Goal: Task Accomplishment & Management: Use online tool/utility

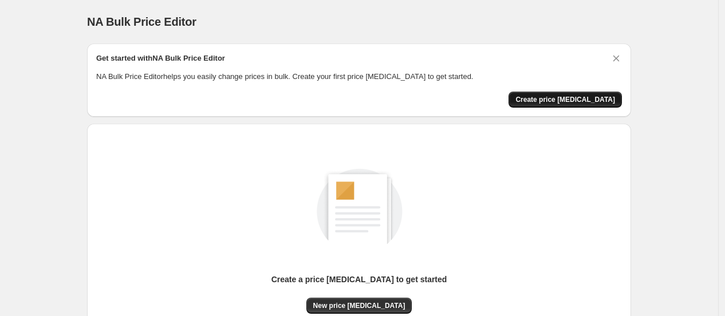
click at [565, 95] on span "Create price [MEDICAL_DATA]" at bounding box center [566, 99] width 100 height 9
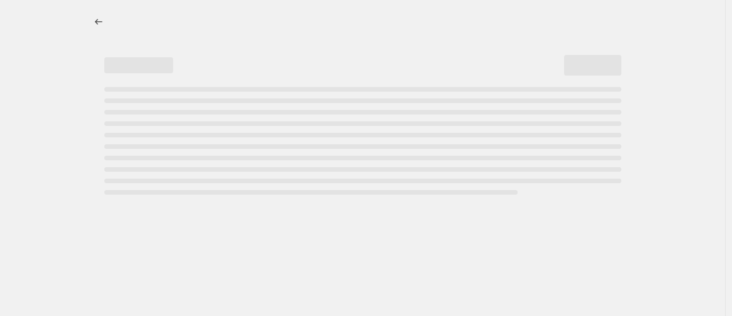
select select "percentage"
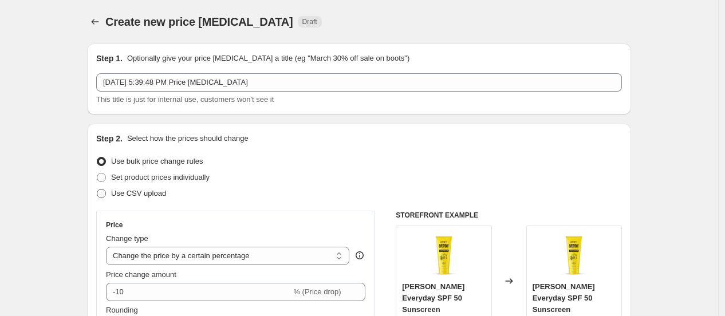
click at [150, 192] on span "Use CSV upload" at bounding box center [138, 193] width 55 height 9
click at [97, 190] on input "Use CSV upload" at bounding box center [97, 189] width 1 height 1
radio input "true"
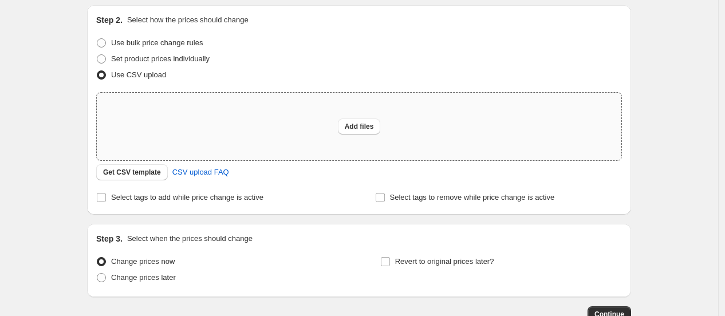
scroll to position [127, 0]
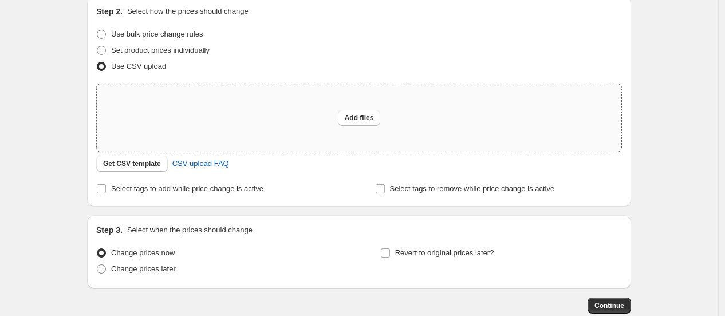
click at [264, 103] on div "Add files" at bounding box center [359, 118] width 525 height 68
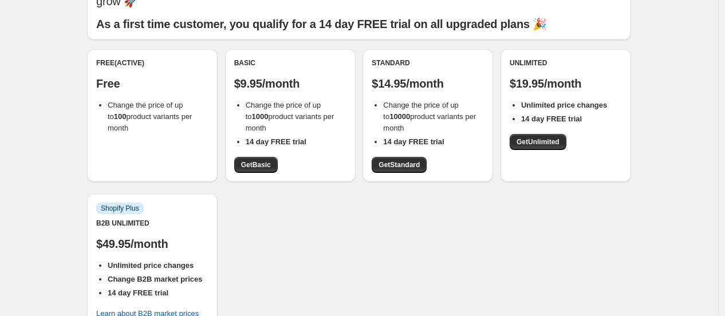
scroll to position [64, 0]
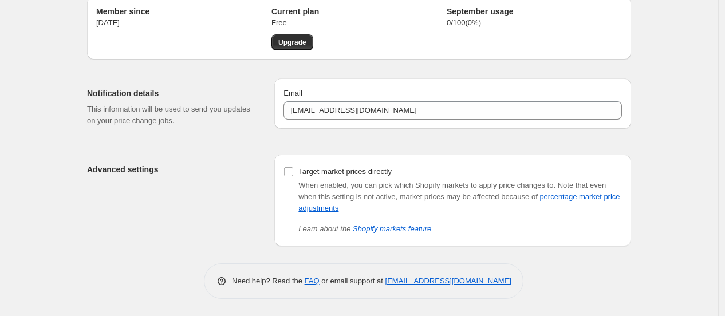
scroll to position [47, 0]
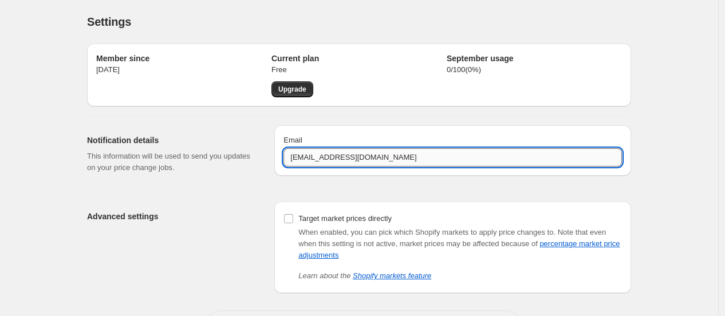
click at [344, 152] on input "[EMAIL_ADDRESS][DOMAIN_NAME]" at bounding box center [453, 157] width 339 height 18
paste input "aditya.[PERSON_NAME]"
type input "[EMAIL_ADDRESS][PERSON_NAME][DOMAIN_NAME]"
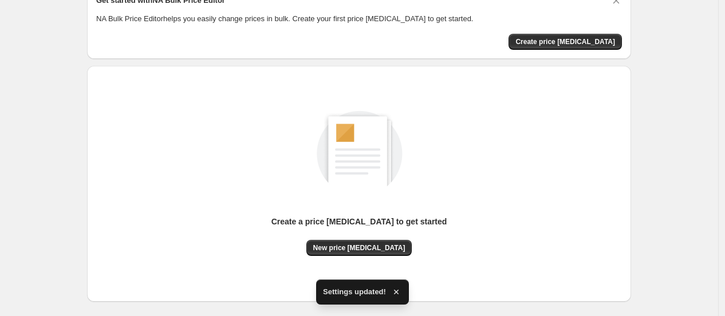
scroll to position [112, 0]
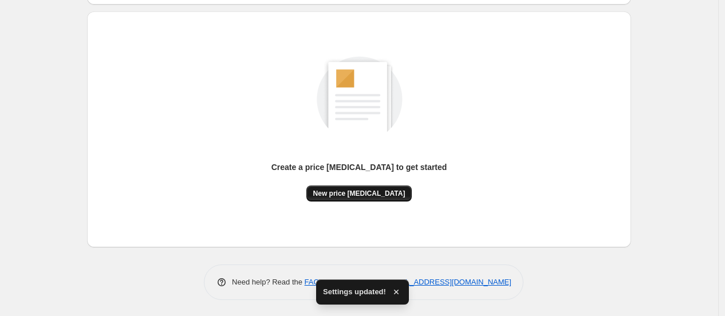
click at [385, 191] on span "New price [MEDICAL_DATA]" at bounding box center [359, 193] width 92 height 9
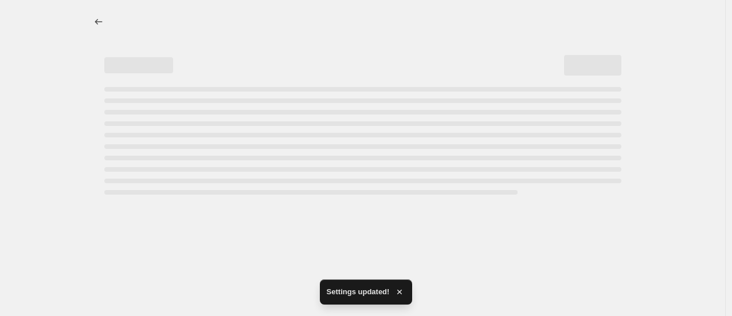
select select "percentage"
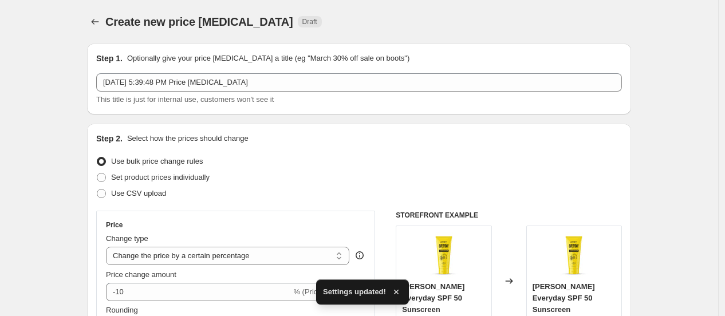
scroll to position [127, 0]
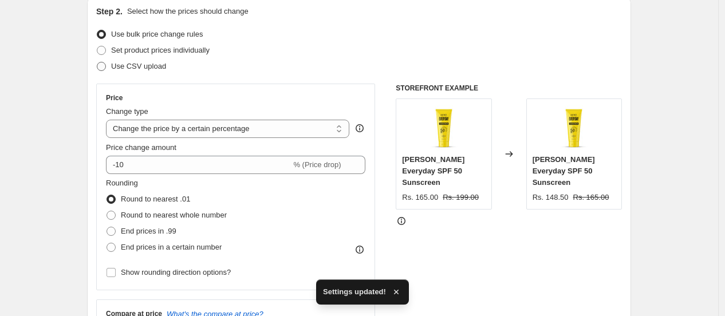
click at [142, 65] on span "Use CSV upload" at bounding box center [138, 66] width 55 height 9
click at [97, 62] on input "Use CSV upload" at bounding box center [97, 62] width 1 height 1
radio input "true"
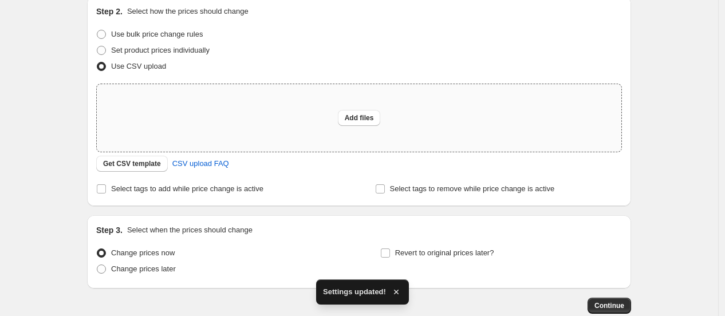
click at [210, 113] on div "Add files" at bounding box center [359, 118] width 525 height 68
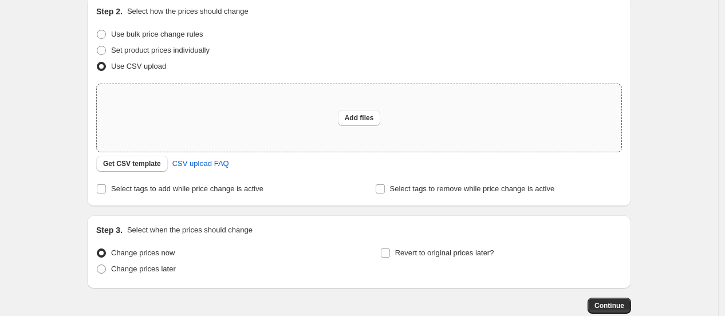
type input "C:\fakepath\18sepprice.csv"
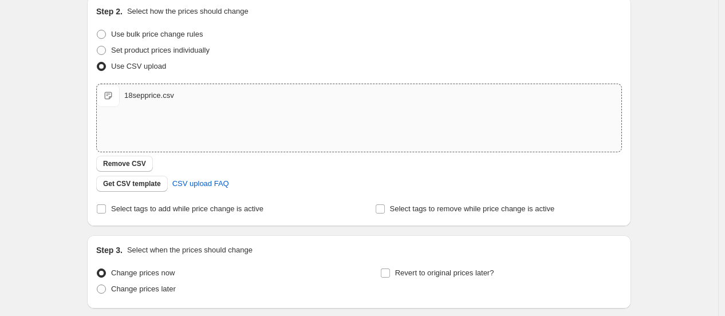
scroll to position [214, 0]
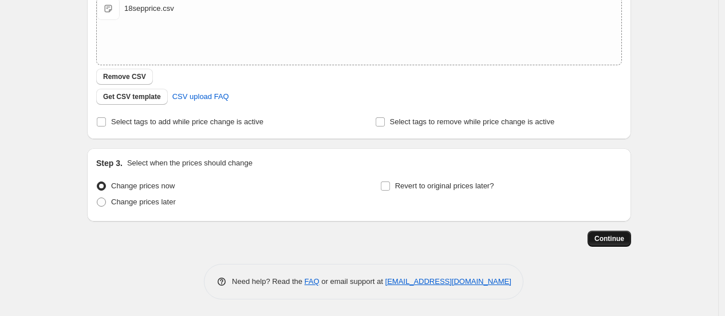
click at [612, 237] on span "Continue" at bounding box center [610, 238] width 30 height 9
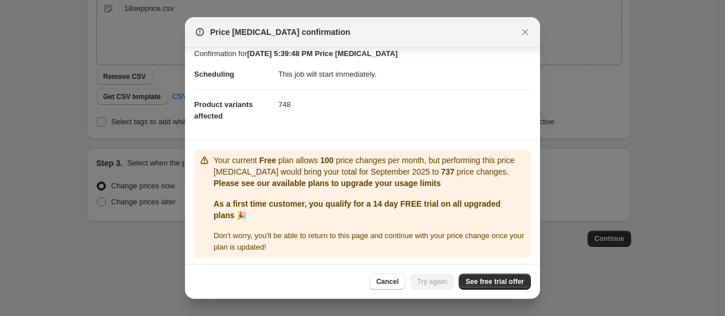
scroll to position [11, 0]
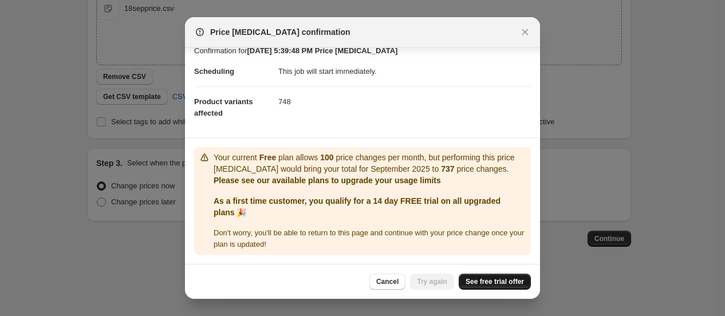
click at [474, 284] on span "See free trial offer" at bounding box center [495, 281] width 58 height 9
click at [399, 281] on span "Cancel" at bounding box center [387, 281] width 22 height 9
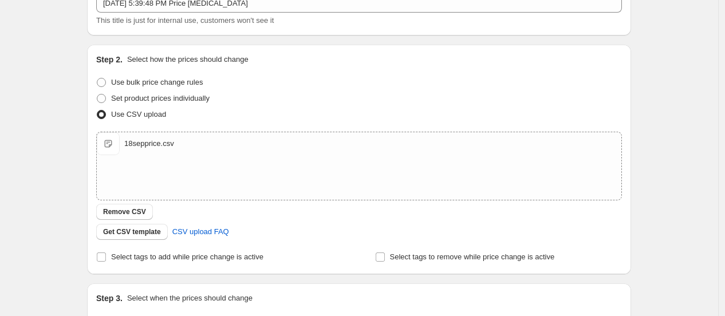
scroll to position [0, 0]
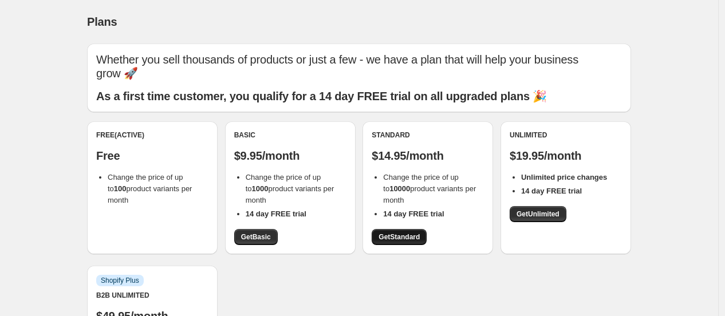
click at [396, 237] on span "Get Standard" at bounding box center [399, 237] width 41 height 9
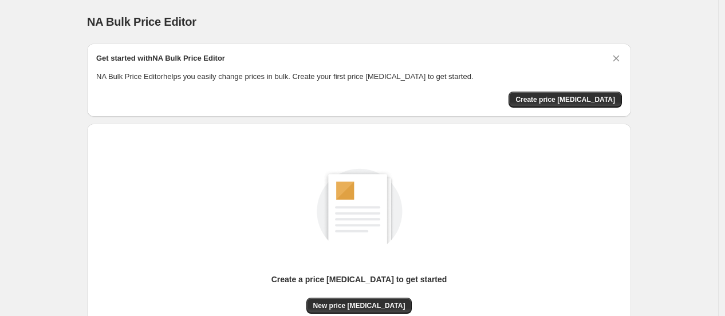
scroll to position [112, 0]
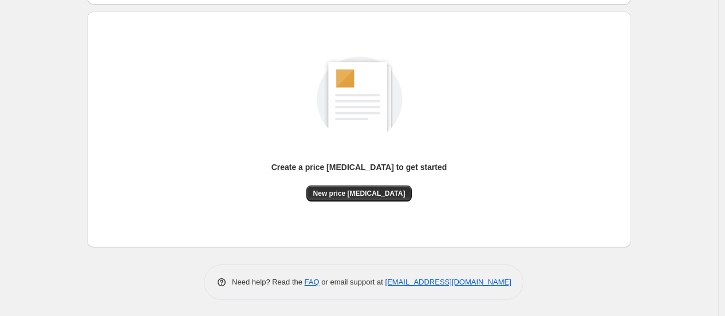
click at [353, 202] on div "Create a price change job to get started New price change job" at bounding box center [359, 130] width 526 height 218
click at [344, 190] on span "New price [MEDICAL_DATA]" at bounding box center [359, 193] width 92 height 9
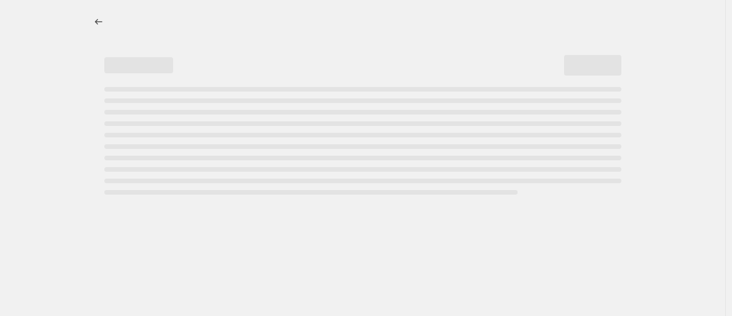
select select "percentage"
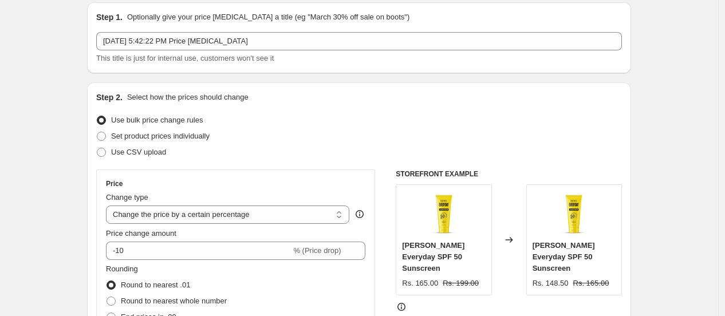
scroll to position [64, 0]
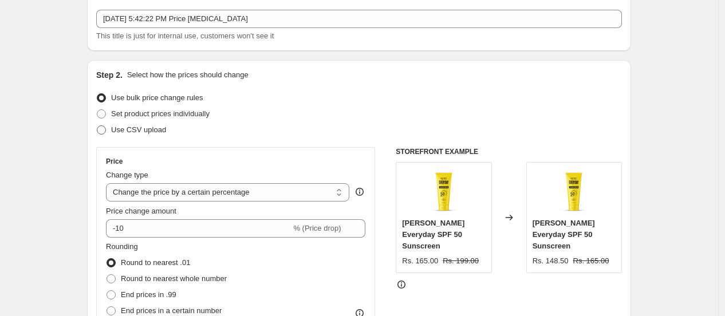
click at [159, 125] on span "Use CSV upload" at bounding box center [138, 129] width 55 height 9
click at [97, 125] on input "Use CSV upload" at bounding box center [97, 125] width 1 height 1
radio input "true"
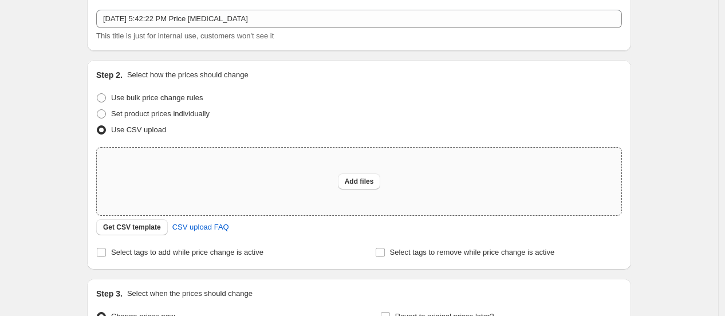
click at [192, 171] on div "Add files" at bounding box center [359, 182] width 525 height 68
type input "C:\fakepath\18sepprice.csv"
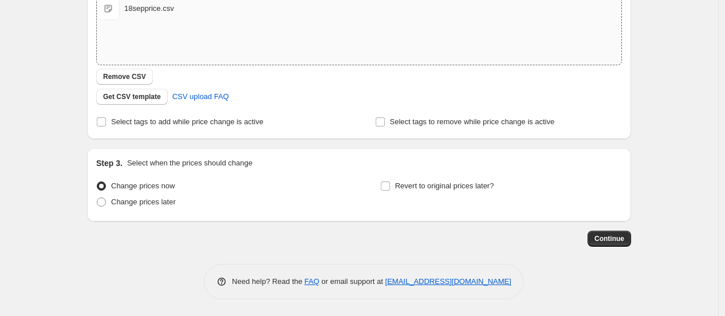
scroll to position [0, 0]
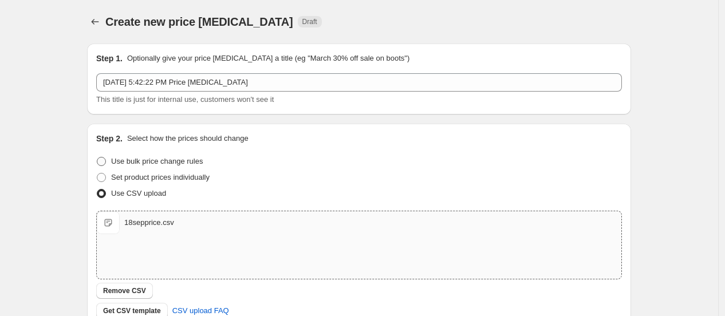
click at [146, 162] on span "Use bulk price change rules" at bounding box center [157, 161] width 92 height 9
click at [97, 158] on input "Use bulk price change rules" at bounding box center [97, 157] width 1 height 1
radio input "true"
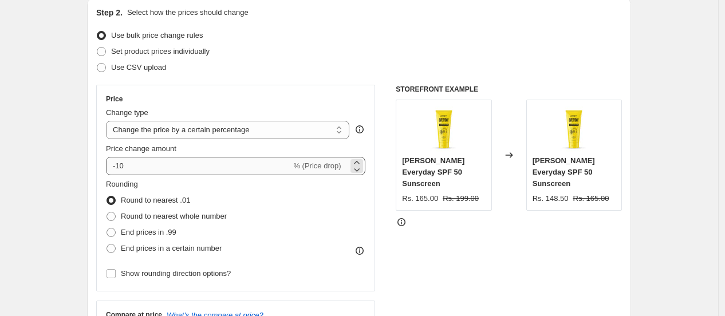
scroll to position [127, 0]
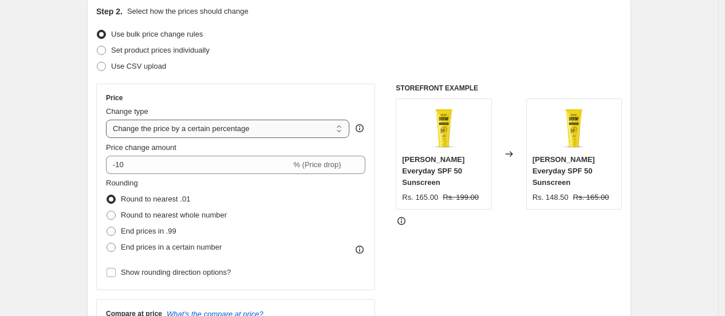
click at [245, 128] on select "Change the price to a certain amount Change the price by a certain amount Chang…" at bounding box center [227, 129] width 243 height 18
select select "ecap"
click at [109, 120] on select "Change the price to a certain amount Change the price by a certain amount Chang…" at bounding box center [227, 129] width 243 height 18
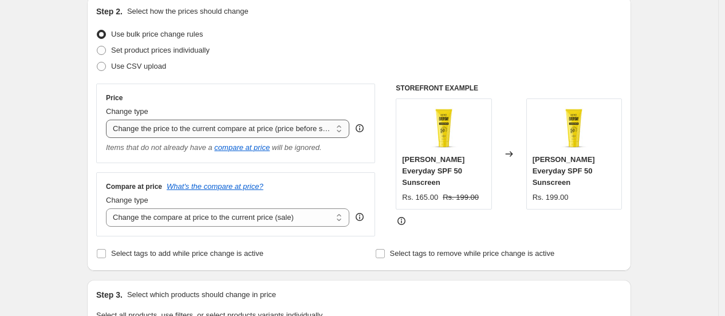
click at [329, 132] on select "Change the price to a certain amount Change the price by a certain amount Chang…" at bounding box center [227, 129] width 243 height 18
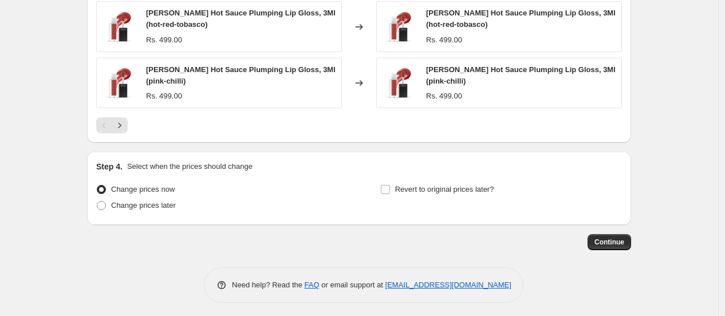
scroll to position [714, 0]
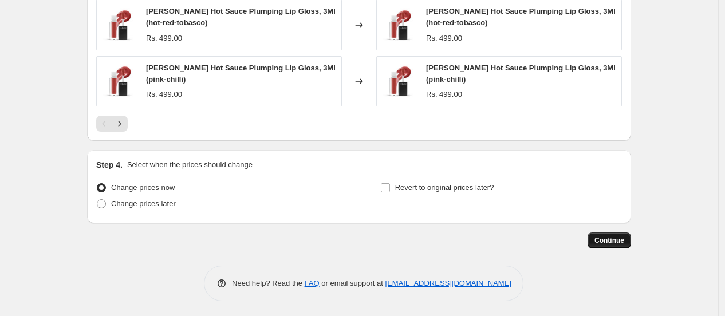
click at [611, 238] on span "Continue" at bounding box center [610, 240] width 30 height 9
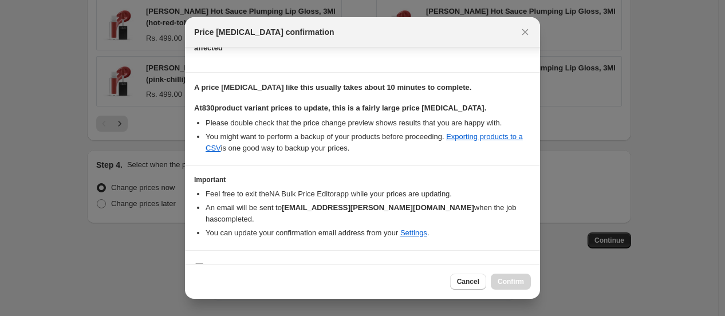
scroll to position [158, 0]
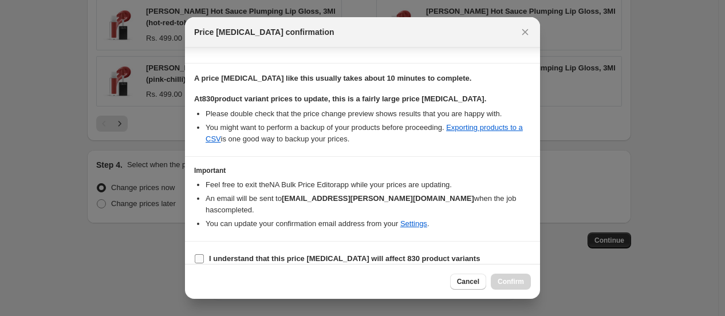
click at [294, 254] on b "I understand that this price change job will affect 830 product variants" at bounding box center [344, 258] width 271 height 9
click at [204, 254] on input "I understand that this price change job will affect 830 product variants" at bounding box center [199, 258] width 9 height 9
checkbox input "true"
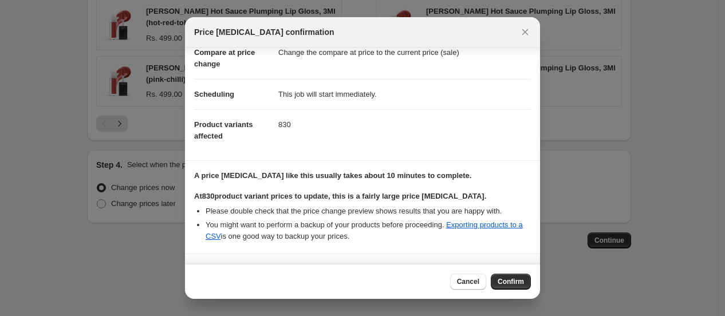
scroll to position [0, 0]
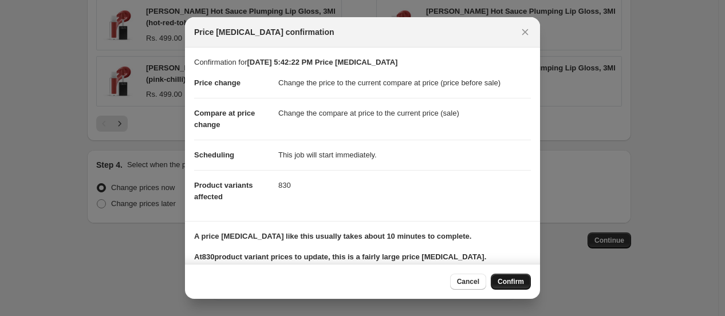
click at [517, 278] on span "Confirm" at bounding box center [511, 281] width 26 height 9
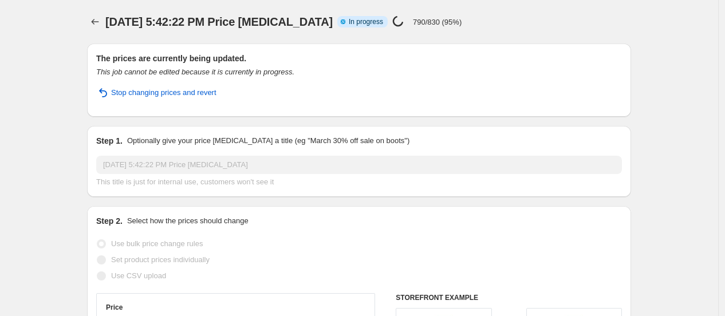
select select "ecap"
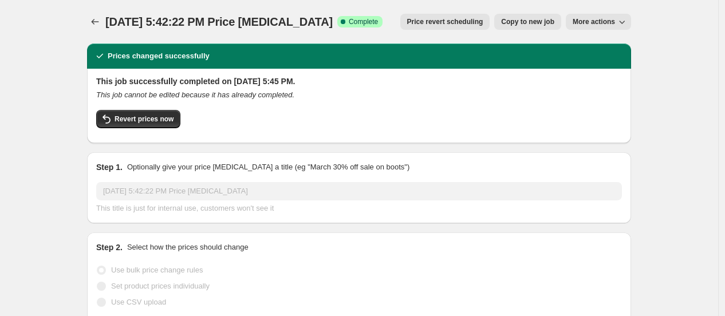
click at [105, 19] on div at bounding box center [96, 22] width 18 height 16
click at [100, 19] on icon "Price change jobs" at bounding box center [94, 21] width 11 height 11
